Goal: Task Accomplishment & Management: Manage account settings

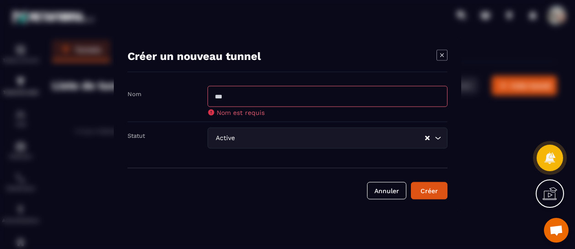
click at [446, 55] on icon "Modal window" at bounding box center [441, 55] width 11 height 11
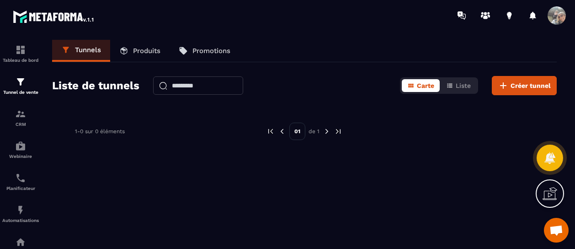
drag, startPoint x: 208, startPoint y: 246, endPoint x: 205, endPoint y: 254, distance: 8.4
drag, startPoint x: 205, startPoint y: 254, endPoint x: 33, endPoint y: 93, distance: 235.7
click at [33, 93] on p "Tunnel de vente" at bounding box center [20, 92] width 37 height 5
click at [20, 117] on img at bounding box center [20, 113] width 11 height 11
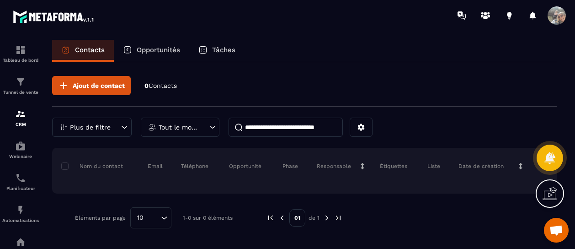
click at [154, 45] on div "Opportunités" at bounding box center [151, 51] width 75 height 22
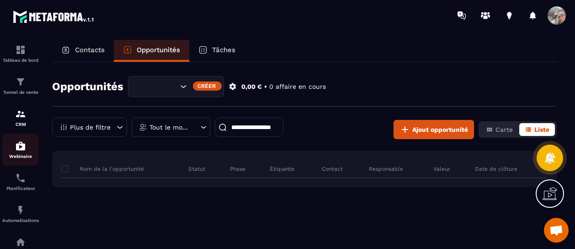
click at [17, 150] on img at bounding box center [20, 145] width 11 height 11
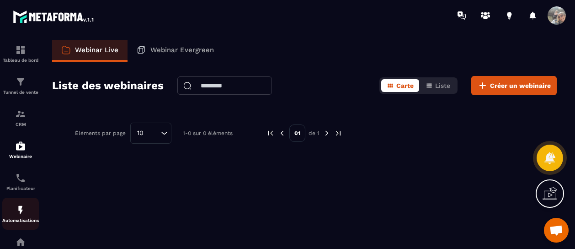
click at [17, 210] on img at bounding box center [20, 209] width 11 height 11
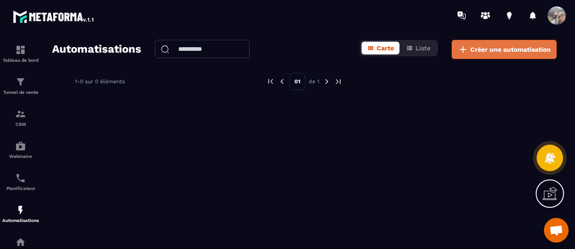
click at [483, 47] on span "Créer une automatisation" at bounding box center [510, 49] width 80 height 9
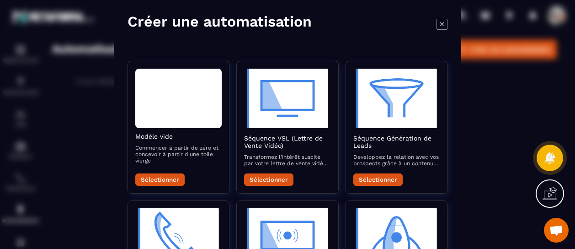
scroll to position [0, 7]
click at [436, 22] on icon "Modal window" at bounding box center [441, 24] width 11 height 11
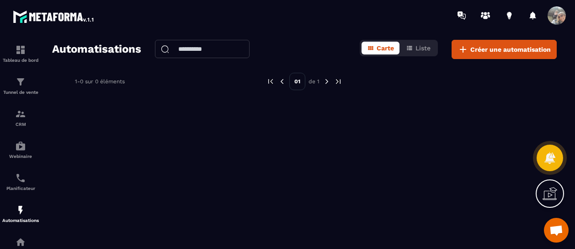
scroll to position [0, 0]
click at [294, 185] on div "Automatisations Carte Liste Créer une automatisation 1-0 sur 0 éléments 01 de 1" at bounding box center [304, 142] width 523 height 205
click at [18, 55] on div "Tableau de bord" at bounding box center [20, 53] width 37 height 18
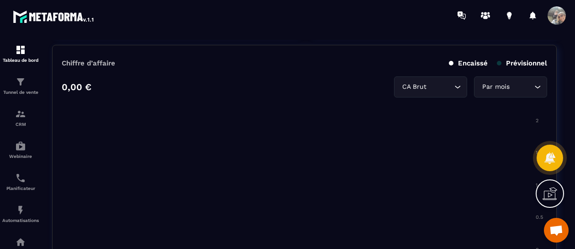
scroll to position [422, 0]
click at [17, 82] on img at bounding box center [20, 81] width 11 height 11
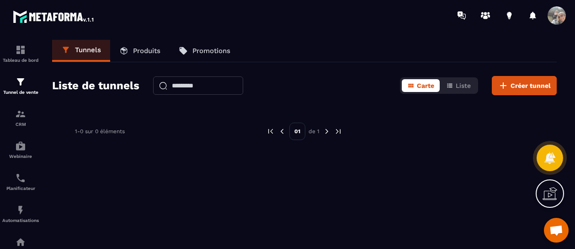
click at [557, 18] on span at bounding box center [556, 15] width 18 height 18
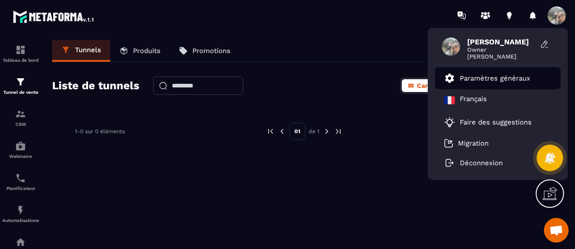
click at [484, 79] on p "Paramètres généraux" at bounding box center [495, 78] width 70 height 8
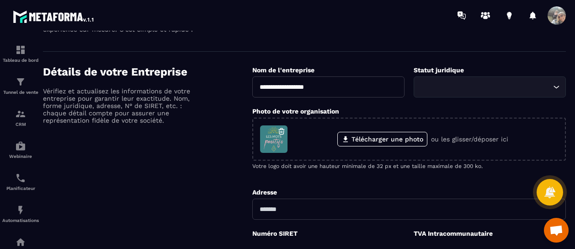
scroll to position [0, 0]
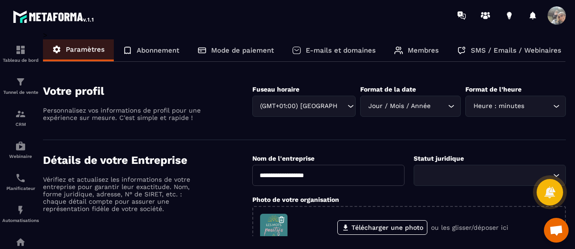
click at [142, 51] on p "Abonnement" at bounding box center [158, 50] width 42 height 8
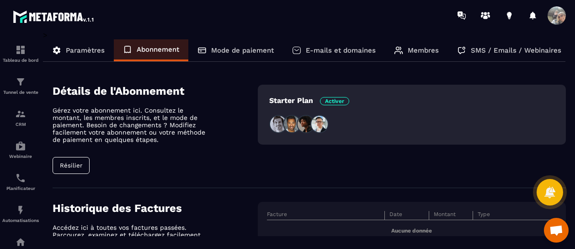
click at [239, 48] on p "Mode de paiement" at bounding box center [242, 50] width 63 height 8
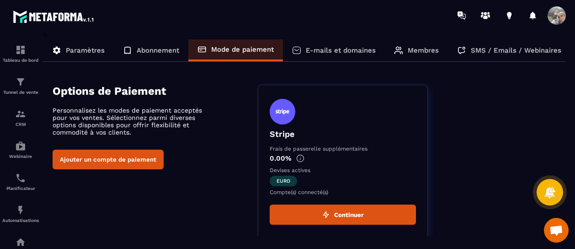
click at [327, 50] on p "E-mails et domaines" at bounding box center [341, 50] width 70 height 8
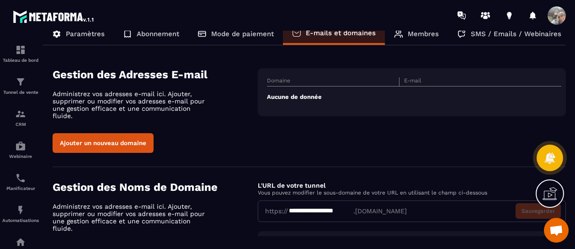
scroll to position [16, 0]
click at [407, 35] on div "Membres" at bounding box center [416, 34] width 63 height 22
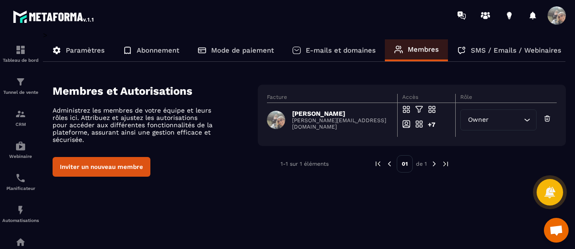
click at [489, 51] on p "SMS / Emails / Webinaires" at bounding box center [516, 50] width 90 height 8
